Goal: Communication & Community: Participate in discussion

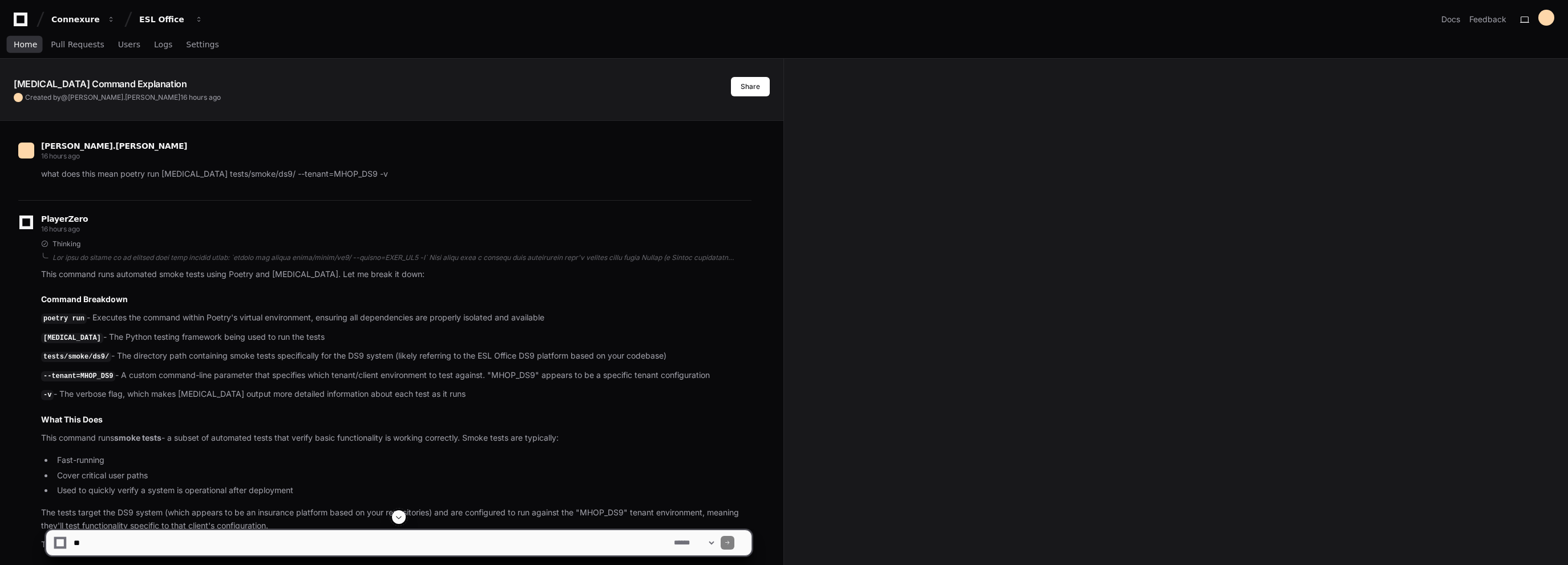
click at [27, 44] on span "Home" at bounding box center [25, 44] width 24 height 7
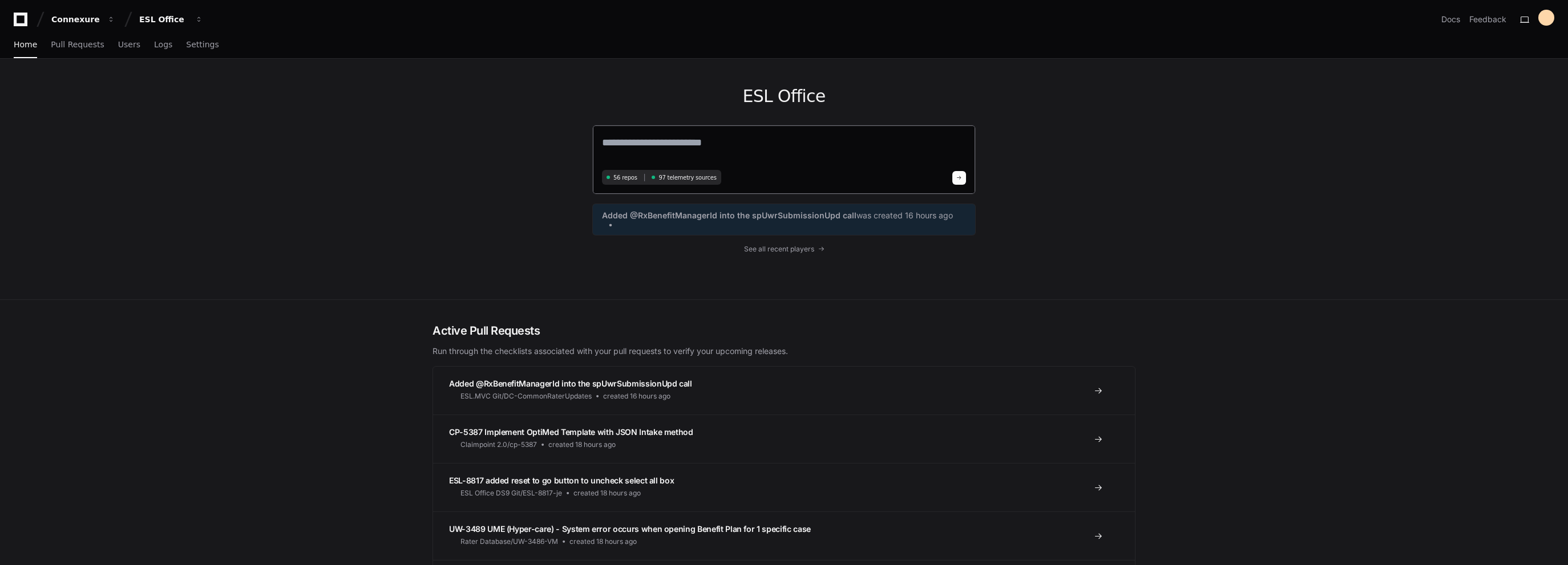
click at [691, 132] on div "56 repos 97 telemetry sources" at bounding box center [784, 159] width 384 height 70
drag, startPoint x: 689, startPoint y: 140, endPoint x: 687, endPoint y: 150, distance: 10.2
click at [687, 145] on textarea at bounding box center [784, 150] width 364 height 32
type textarea "**********"
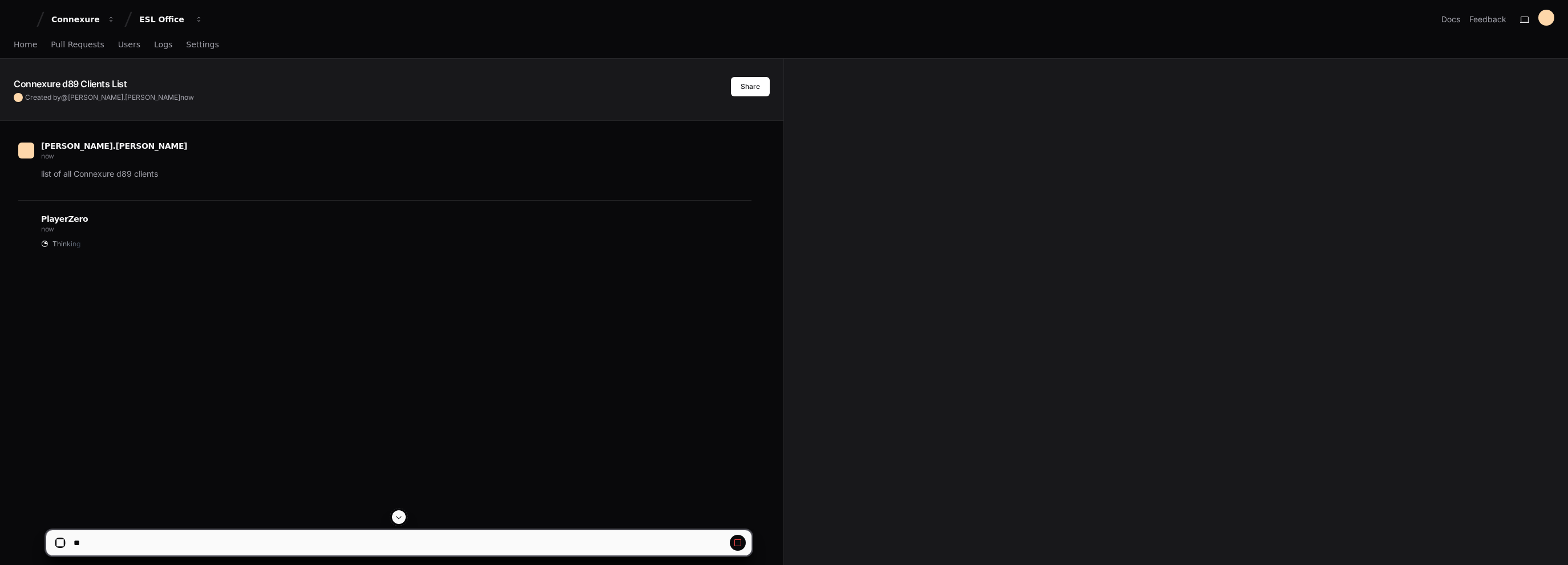
scroll to position [185, 0]
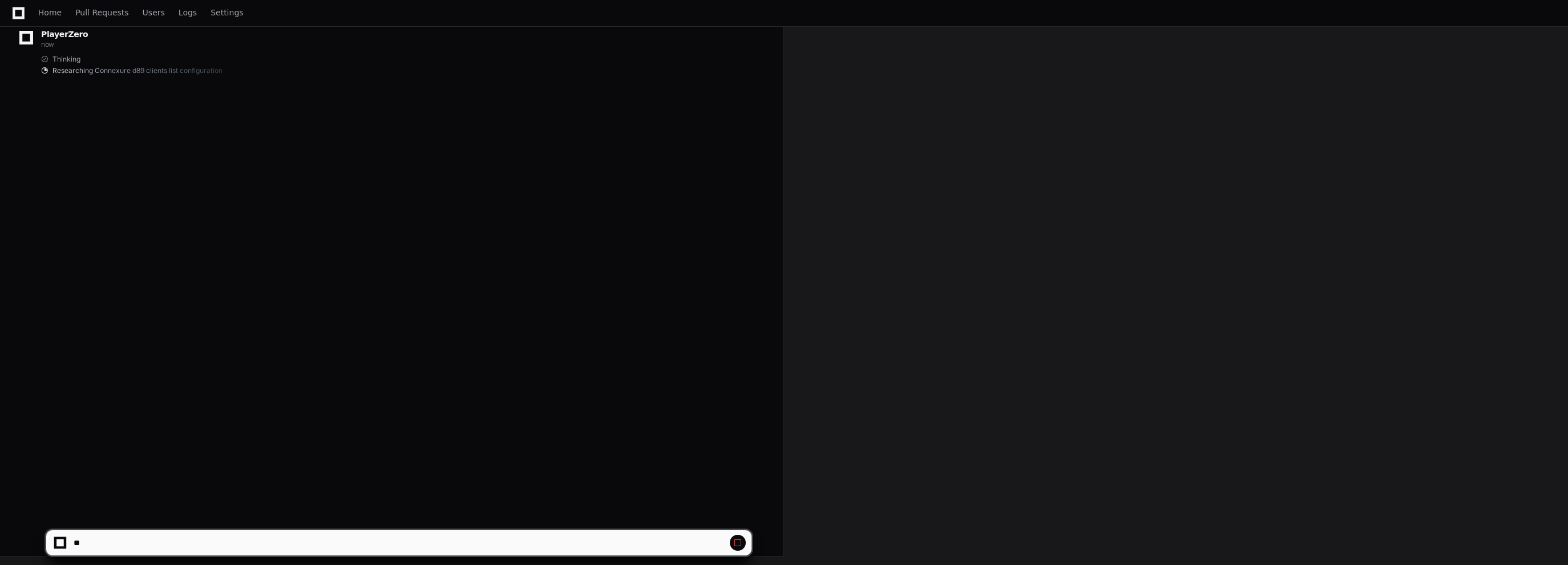
click at [736, 543] on span at bounding box center [737, 542] width 9 height 9
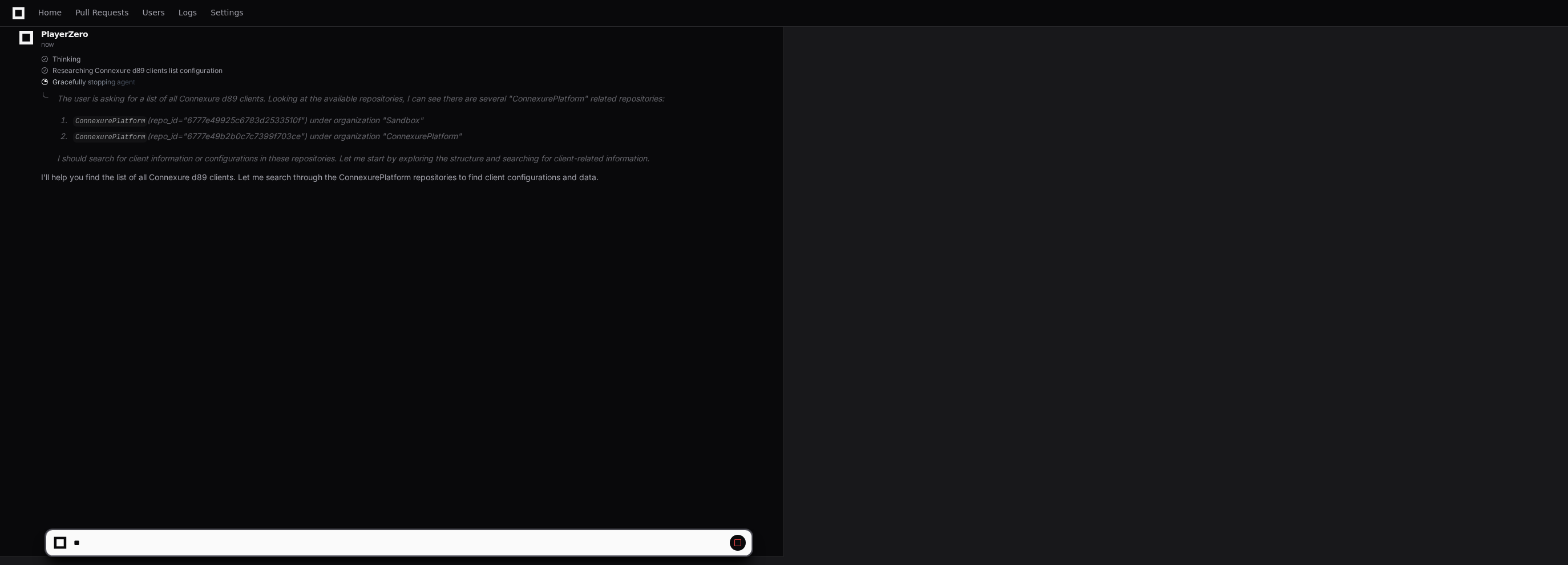
click at [739, 536] on div at bounding box center [399, 542] width 692 height 25
click at [730, 541] on span at bounding box center [727, 542] width 6 height 6
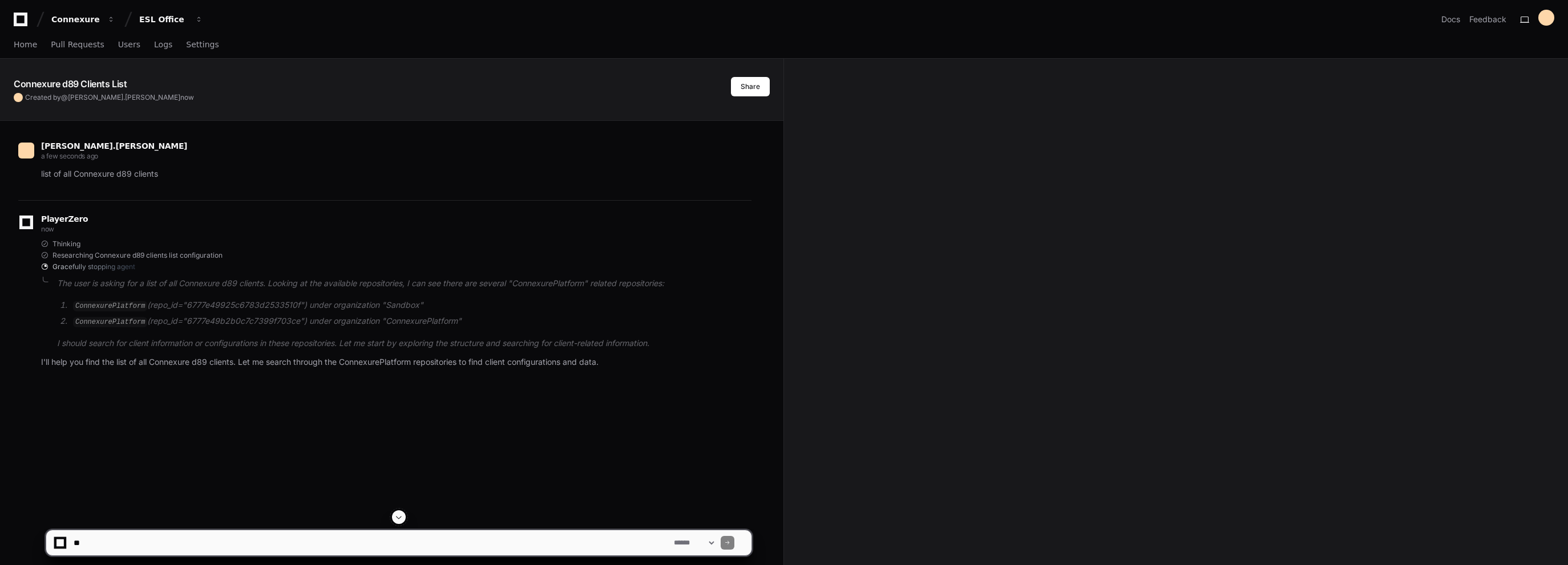
drag, startPoint x: 84, startPoint y: 74, endPoint x: 77, endPoint y: 77, distance: 7.6
click at [80, 77] on div "Connexure d89 Clients List Created by @ [PERSON_NAME].[PERSON_NAME] now Share" at bounding box center [391, 80] width 783 height 43
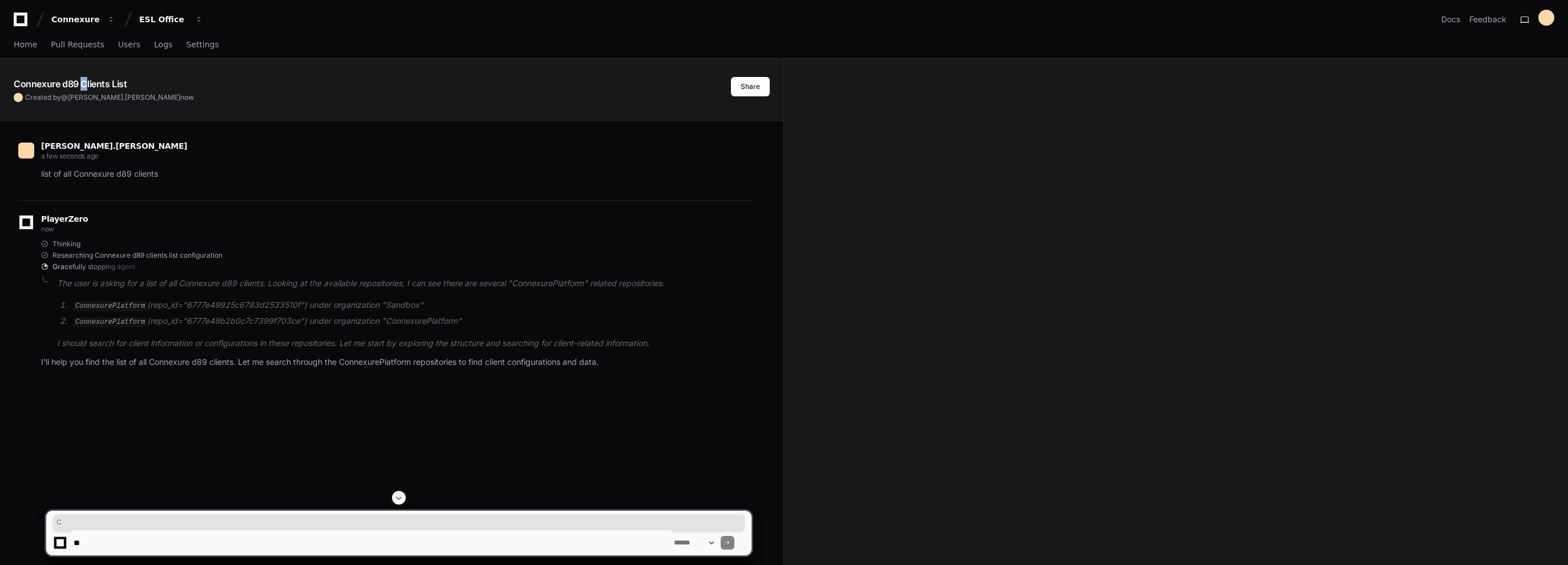
click at [77, 77] on h1 "Connexure d89 Clients List" at bounding box center [70, 83] width 114 height 14
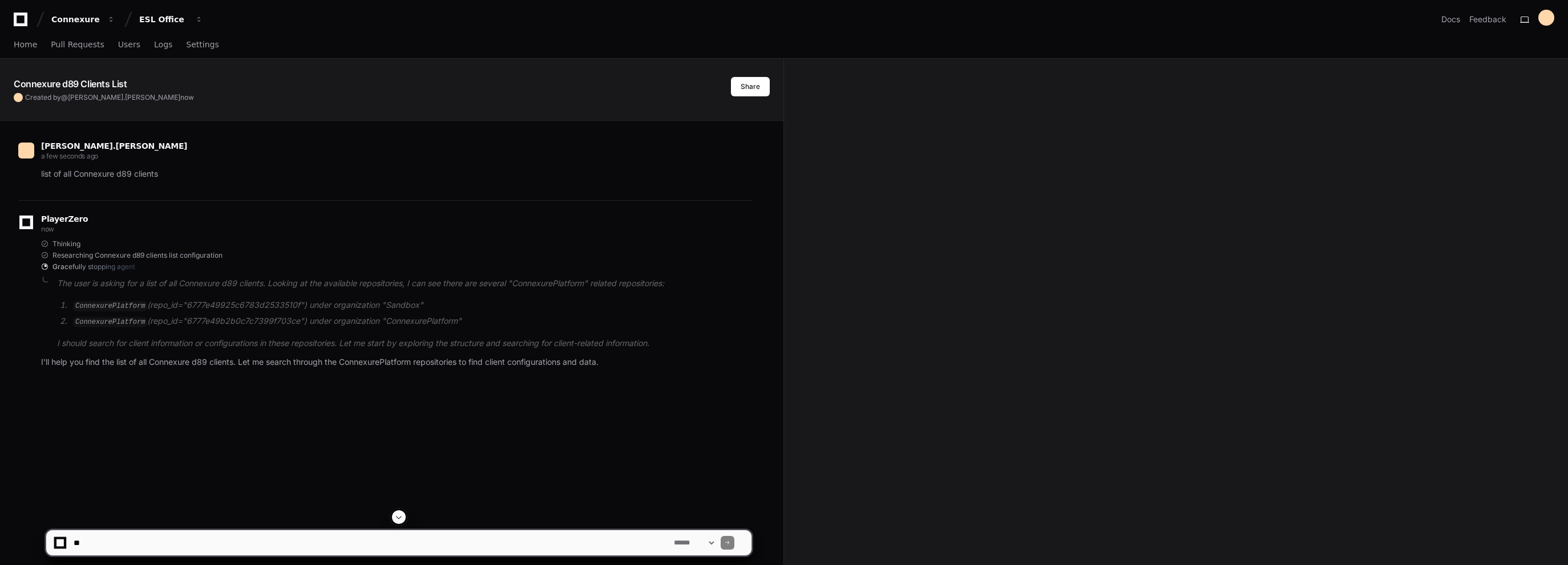
click at [77, 77] on h1 "Connexure d89 Clients List" at bounding box center [70, 83] width 114 height 14
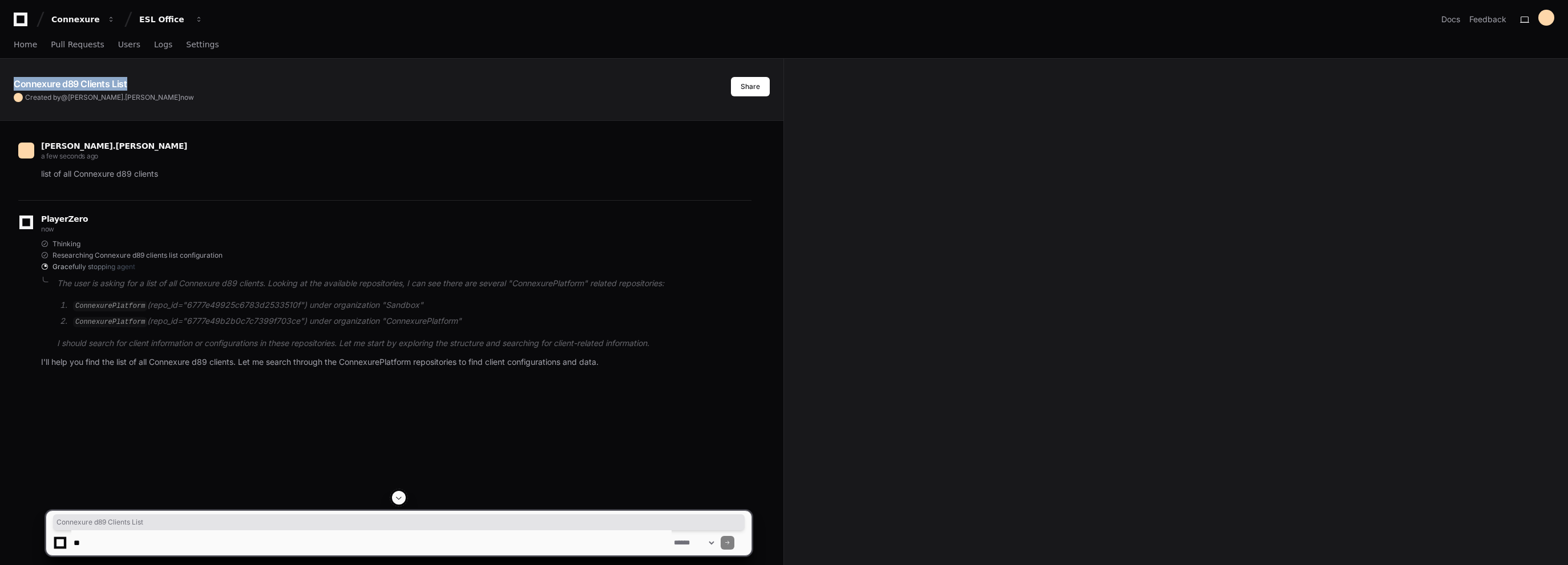
click at [77, 77] on h1 "Connexure d89 Clients List" at bounding box center [70, 83] width 114 height 14
copy app-text-character-animate "Connexure d89 Clients List"
click at [147, 551] on textarea at bounding box center [371, 542] width 600 height 25
paste textarea "**********"
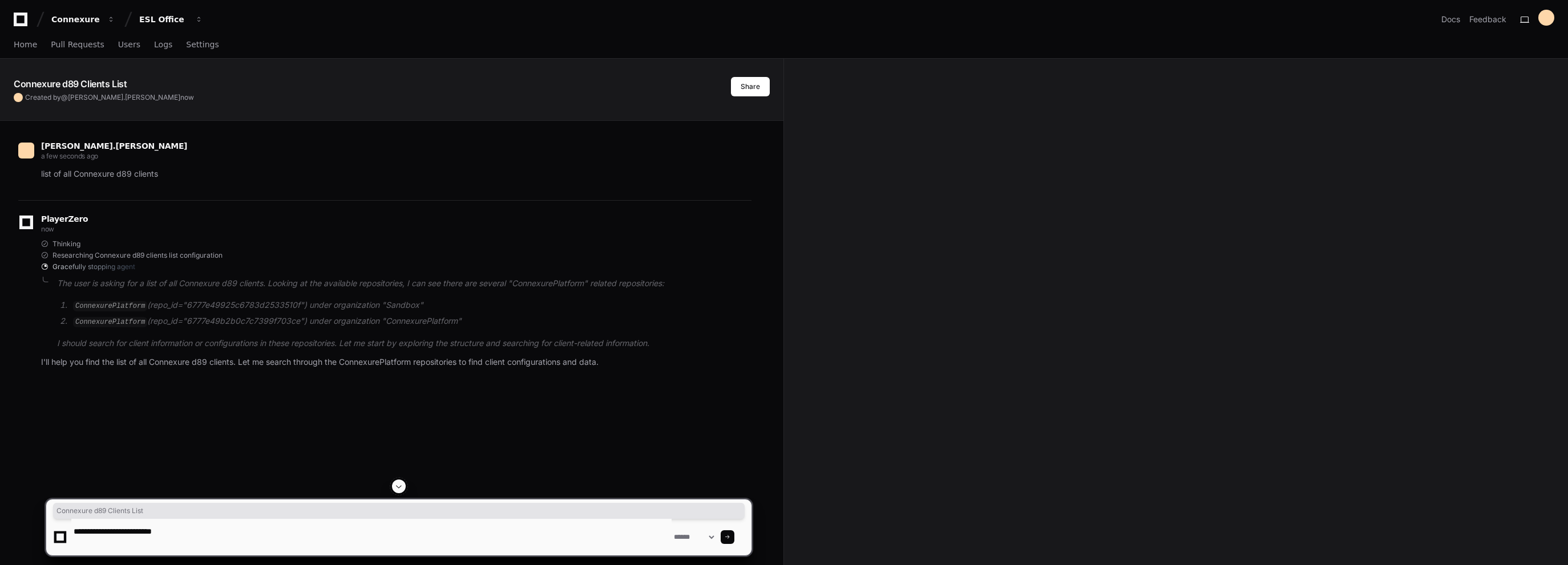
click at [126, 530] on textarea at bounding box center [371, 536] width 600 height 37
type textarea "**********"
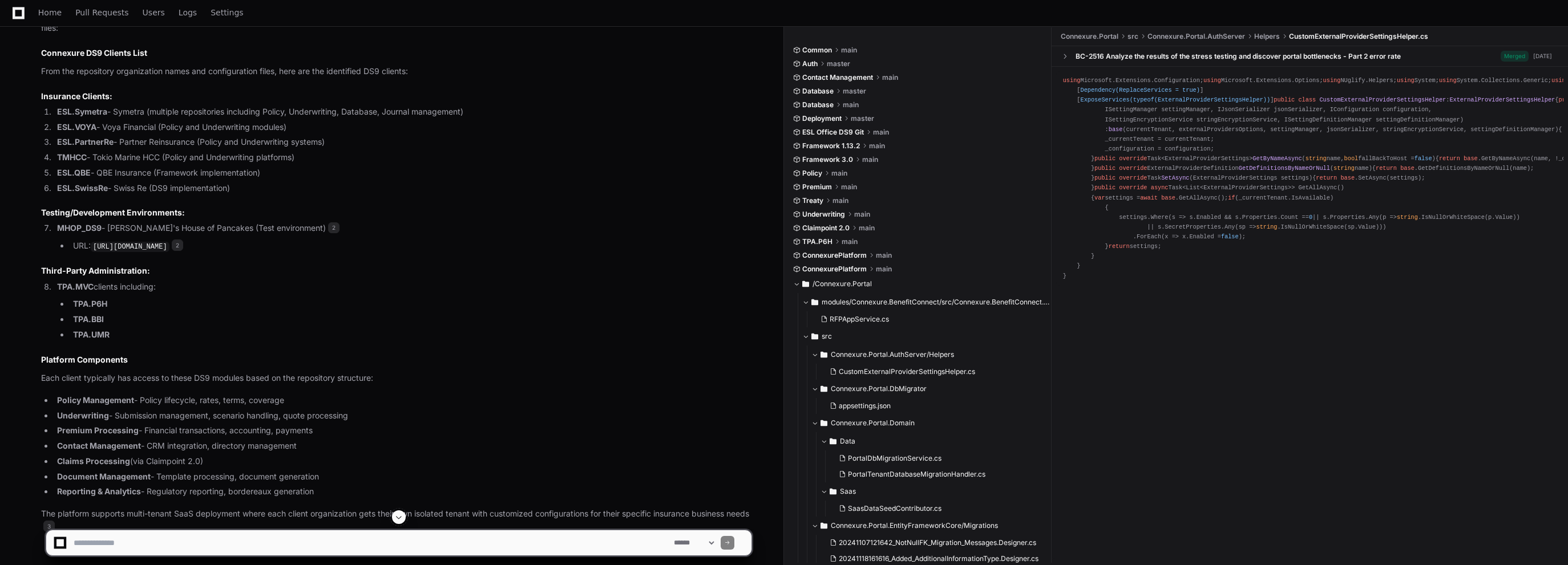
scroll to position [664, 0]
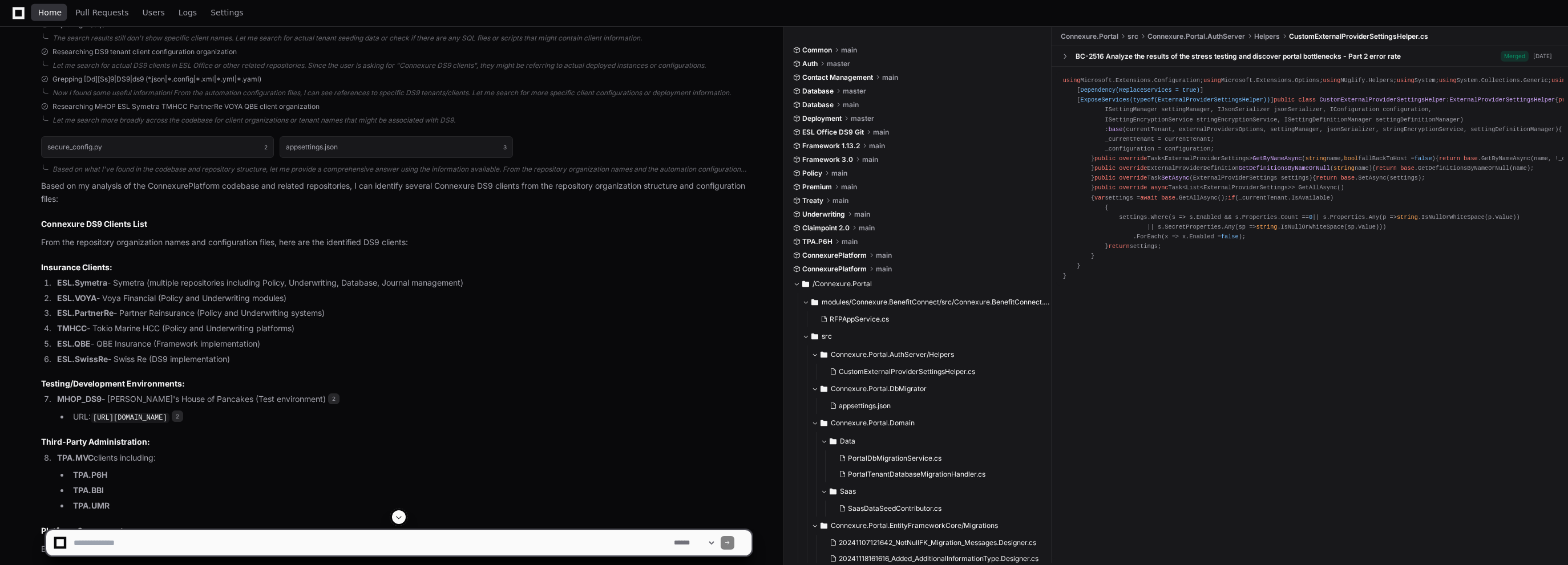
click at [53, 15] on span "Home" at bounding box center [50, 12] width 24 height 7
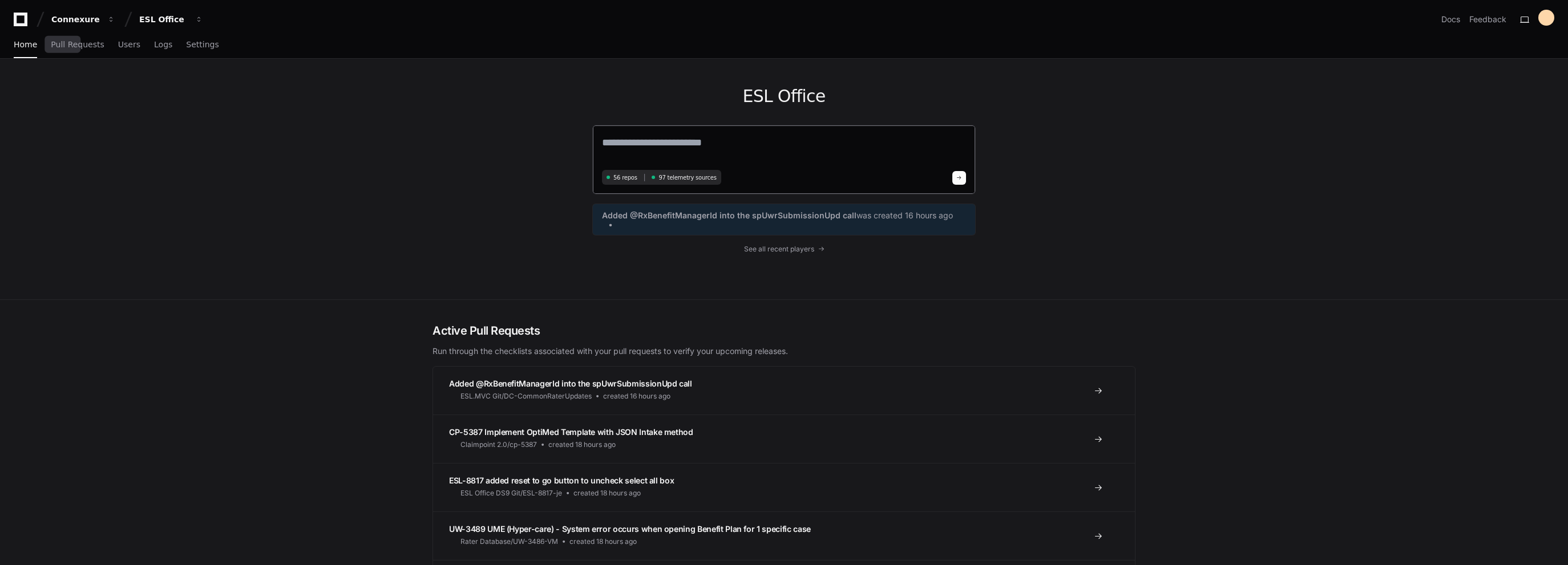
click at [726, 138] on textarea at bounding box center [784, 150] width 364 height 32
type textarea "**********"
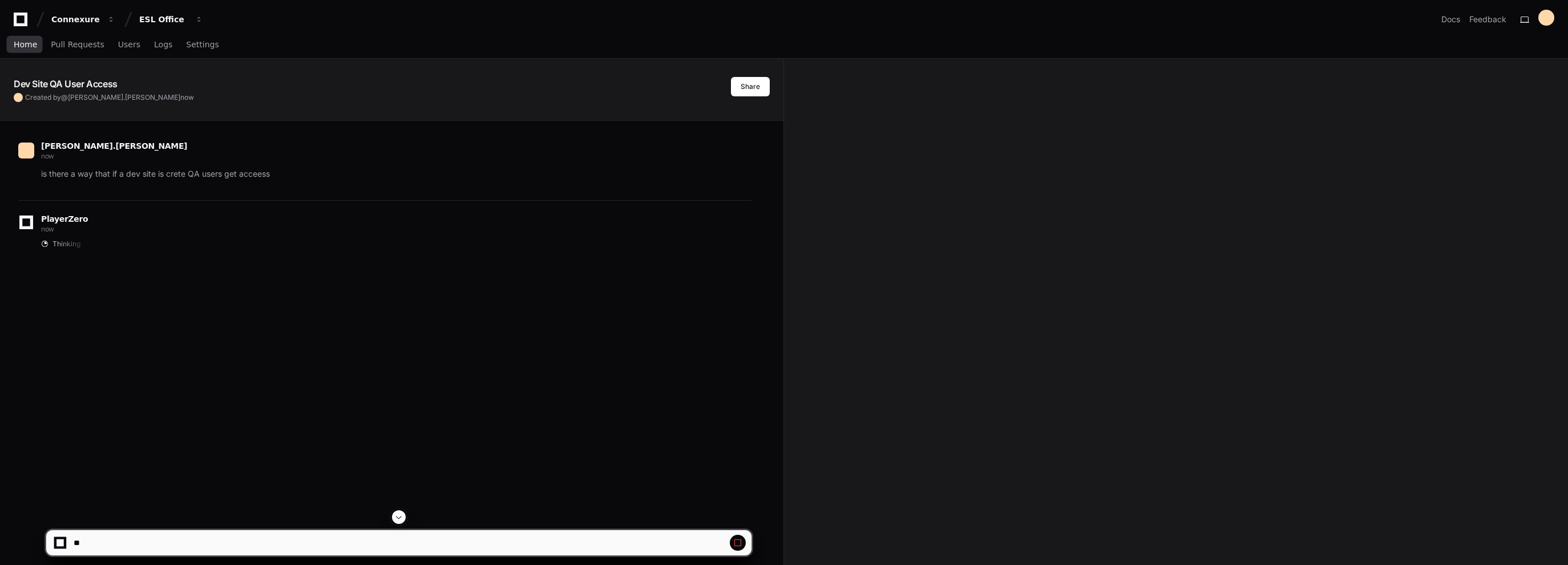
click at [27, 44] on span "Home" at bounding box center [25, 44] width 24 height 7
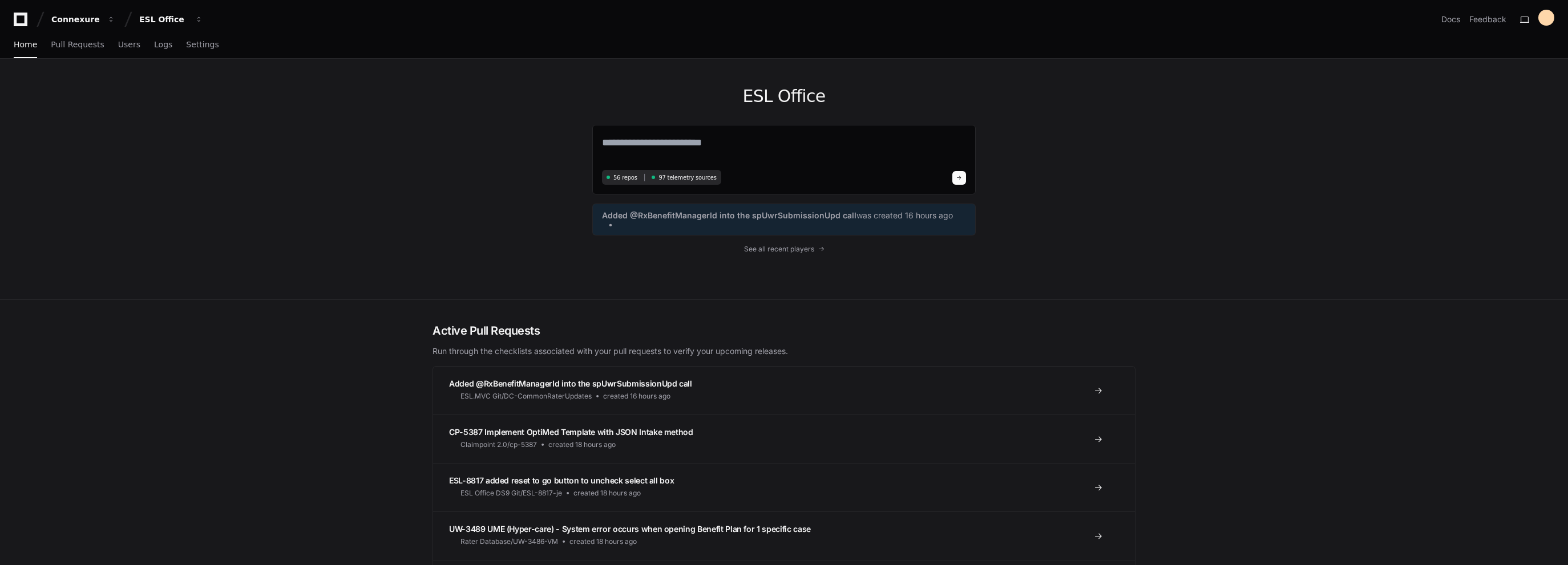
click at [408, 259] on div "ESL Office 56 repos 97 telemetry sources Added @RxBenefitManagerId into the spU…" at bounding box center [784, 179] width 1568 height 241
